Goal: Information Seeking & Learning: Learn about a topic

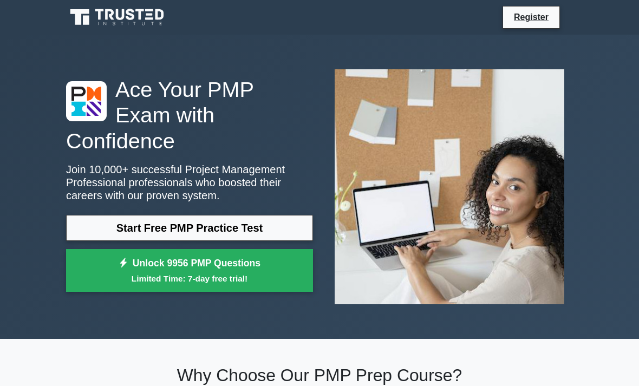
click at [241, 240] on link "Start Free PMP Practice Test" at bounding box center [189, 228] width 247 height 26
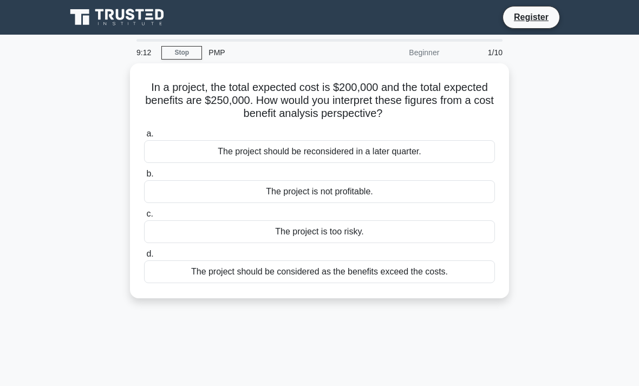
click at [332, 272] on div "The project should be considered as the benefits exceed the costs." at bounding box center [319, 271] width 351 height 23
click at [144, 258] on input "d. The project should be considered as the benefits exceed the costs." at bounding box center [144, 254] width 0 height 7
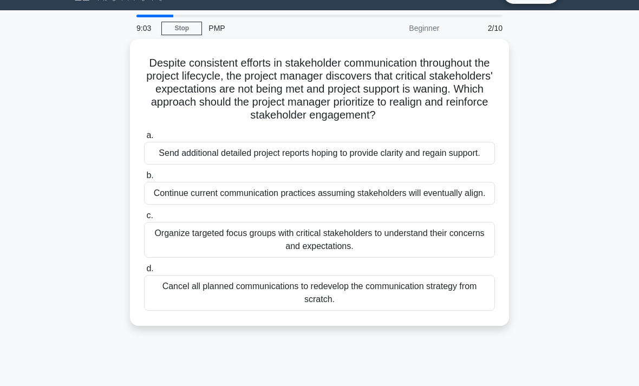
scroll to position [24, 0]
click at [350, 258] on div "Organize targeted focus groups with critical stakeholders to understand their c…" at bounding box center [319, 240] width 351 height 36
click at [144, 219] on input "c. Organize targeted focus groups with critical stakeholders to understand thei…" at bounding box center [144, 215] width 0 height 7
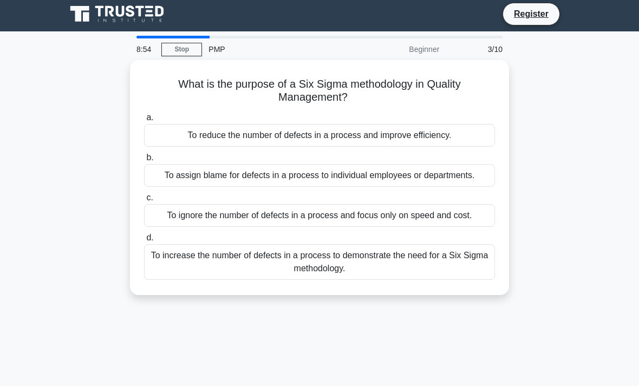
scroll to position [0, 0]
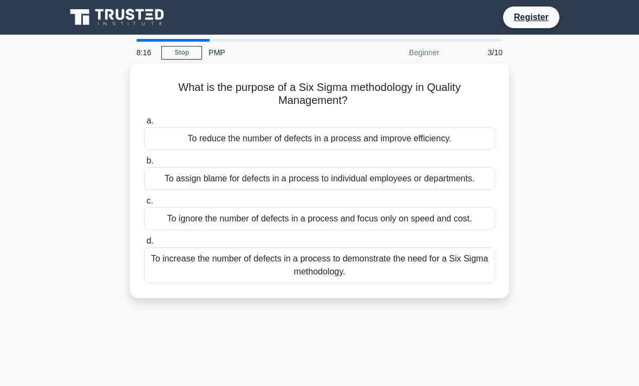
click at [449, 141] on div "To reduce the number of defects in a process and improve efficiency." at bounding box center [319, 138] width 351 height 23
click at [144, 125] on input "a. To reduce the number of defects in a process and improve efficiency." at bounding box center [144, 121] width 0 height 7
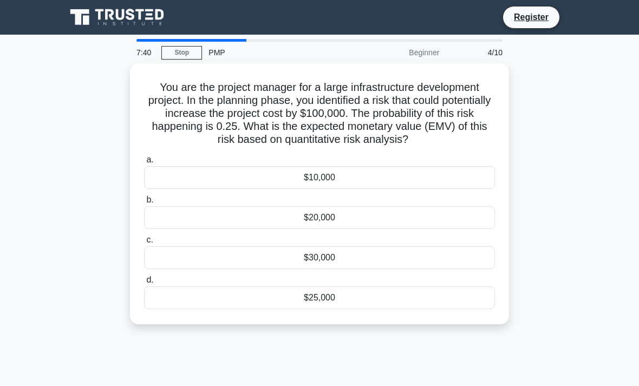
click at [397, 309] on div "$25,000" at bounding box center [319, 297] width 351 height 23
click at [144, 284] on input "d. $25,000" at bounding box center [144, 280] width 0 height 7
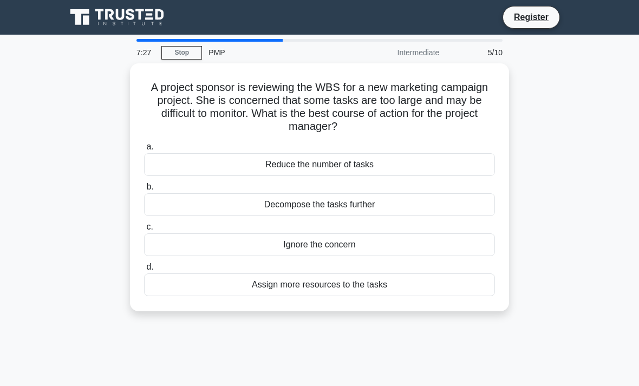
click at [426, 205] on div "Decompose the tasks further" at bounding box center [319, 204] width 351 height 23
click at [144, 191] on input "b. Decompose the tasks further" at bounding box center [144, 187] width 0 height 7
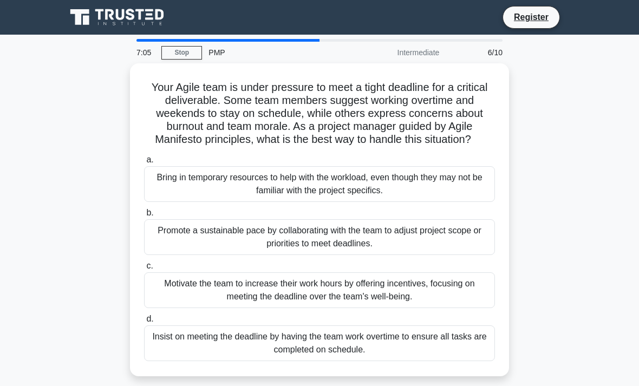
click at [400, 246] on div "Promote a sustainable pace by collaborating with the team to adjust project sco…" at bounding box center [319, 237] width 351 height 36
click at [144, 217] on input "b. Promote a sustainable pace by collaborating with the team to adjust project …" at bounding box center [144, 213] width 0 height 7
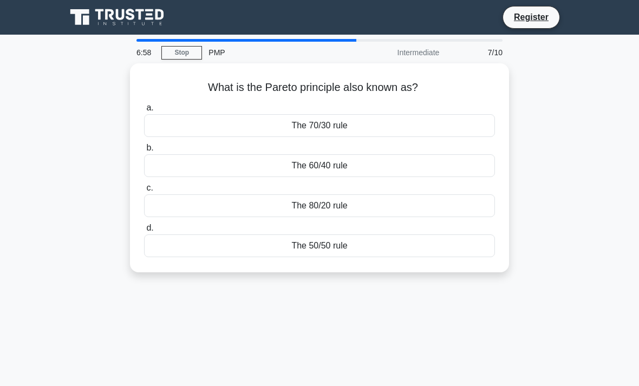
click at [444, 123] on div "The 70/30 rule" at bounding box center [319, 125] width 351 height 23
click at [144, 112] on input "a. The 70/30 rule" at bounding box center [144, 108] width 0 height 7
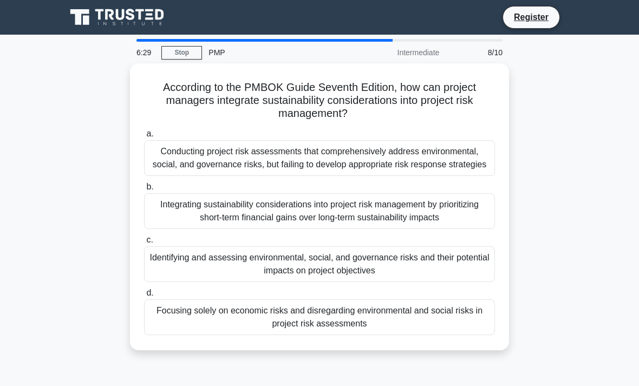
click at [299, 276] on div "Identifying and assessing environmental, social, and governance risks and their…" at bounding box center [319, 264] width 351 height 36
click at [144, 244] on input "c. Identifying and assessing environmental, social, and governance risks and th…" at bounding box center [144, 240] width 0 height 7
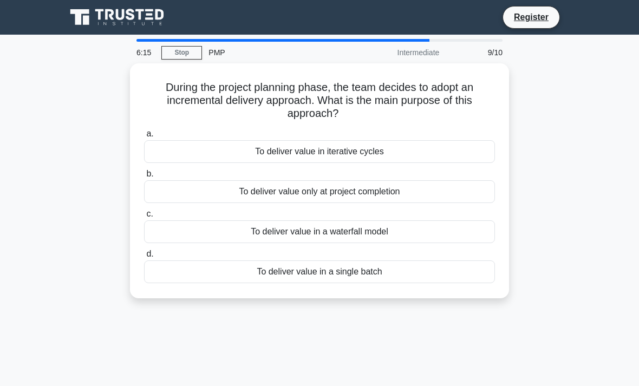
click at [394, 146] on div "To deliver value in iterative cycles" at bounding box center [319, 151] width 351 height 23
click at [144, 138] on input "a. To deliver value in iterative cycles" at bounding box center [144, 133] width 0 height 7
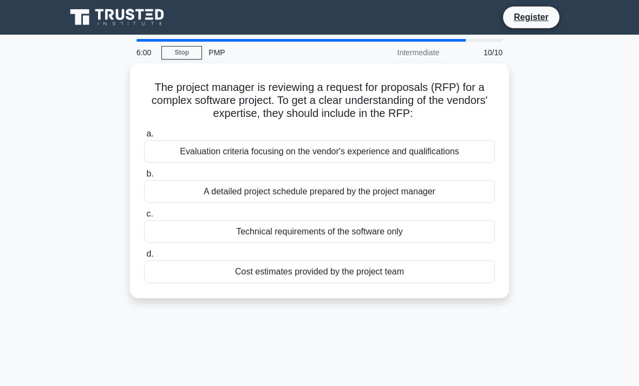
click at [389, 149] on div "Evaluation criteria focusing on the vendor's experience and qualifications" at bounding box center [319, 151] width 351 height 23
click at [144, 138] on input "a. Evaluation criteria focusing on the vendor's experience and qualifications" at bounding box center [144, 133] width 0 height 7
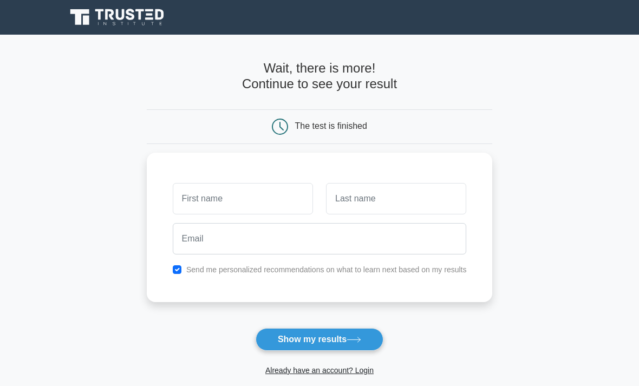
click at [270, 207] on input "text" at bounding box center [243, 198] width 140 height 31
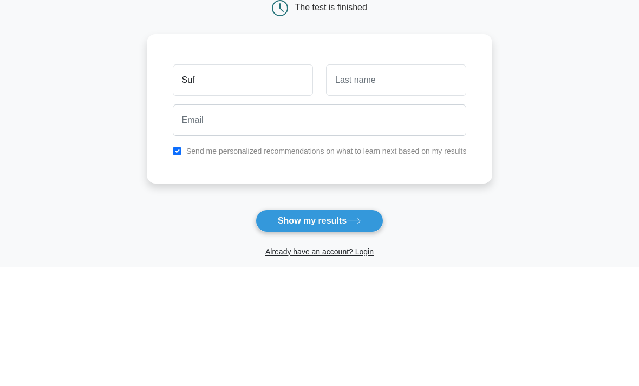
type input "Suf"
click at [394, 183] on input "text" at bounding box center [396, 198] width 140 height 31
type input "P"
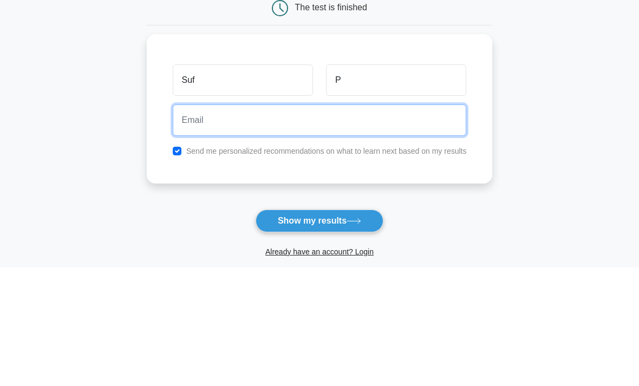
click at [377, 223] on input "email" at bounding box center [320, 238] width 294 height 31
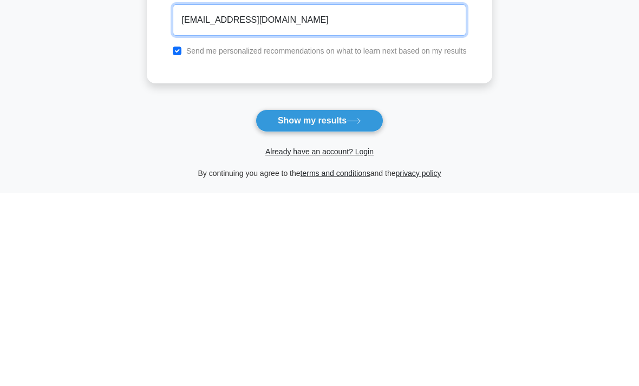
type input "suf.peerz@gmail.com"
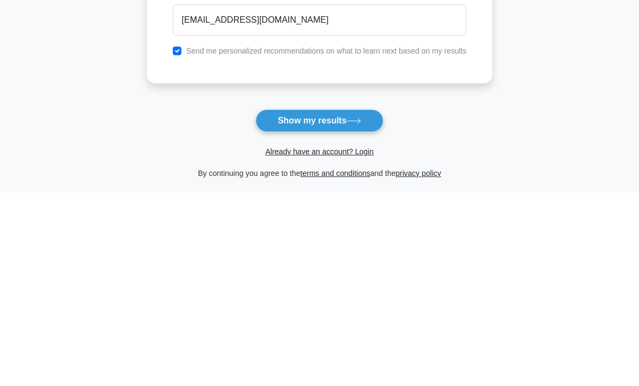
click at [365, 303] on button "Show my results" at bounding box center [320, 314] width 128 height 23
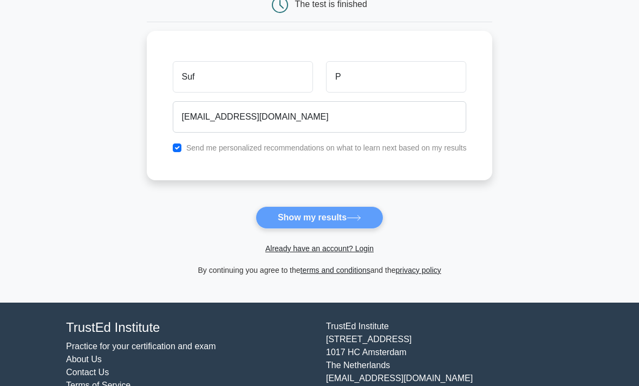
scroll to position [156, 0]
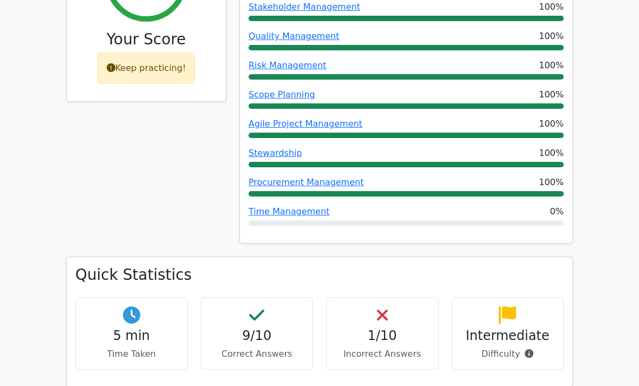
scroll to position [523, 0]
click at [388, 328] on h4 "1/10" at bounding box center [382, 336] width 94 height 16
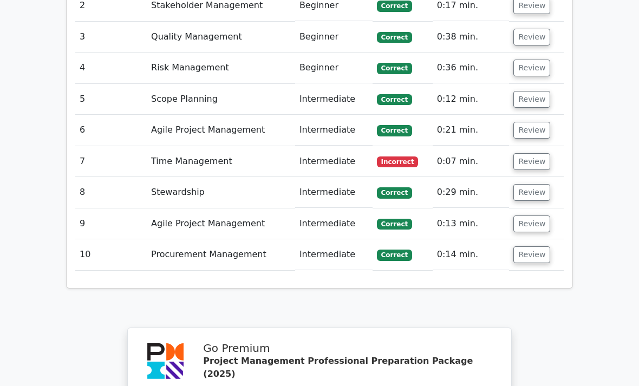
scroll to position [1489, 0]
click at [528, 153] on button "Review" at bounding box center [531, 161] width 37 height 17
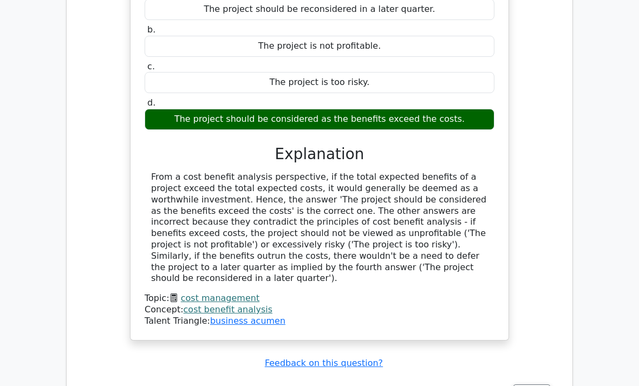
scroll to position [1079, 0]
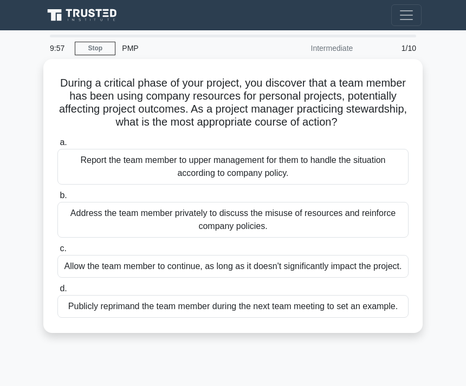
click at [393, 129] on h5 "During a critical phase of your project, you discover that a team member has be…" at bounding box center [232, 102] width 353 height 53
click at [407, 129] on h5 "During a critical phase of your project, you discover that a team member has be…" at bounding box center [232, 102] width 353 height 53
click at [38, 100] on div "During a critical phase of your project, you discover that a team member has be…" at bounding box center [233, 202] width 390 height 287
